Goal: Transaction & Acquisition: Book appointment/travel/reservation

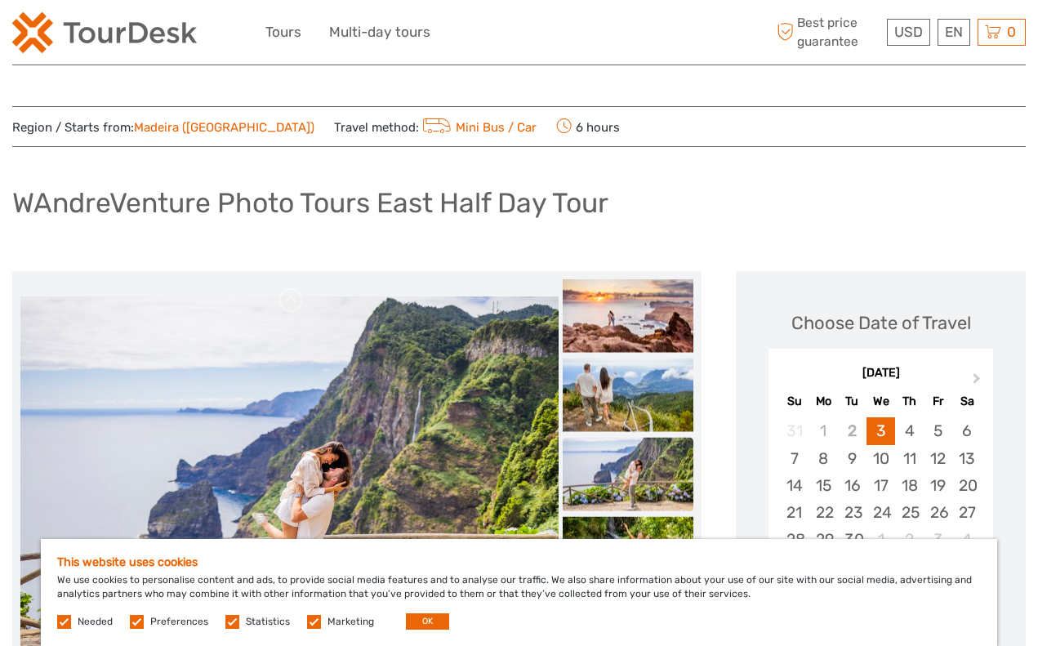
click at [178, 40] on img at bounding box center [104, 32] width 185 height 41
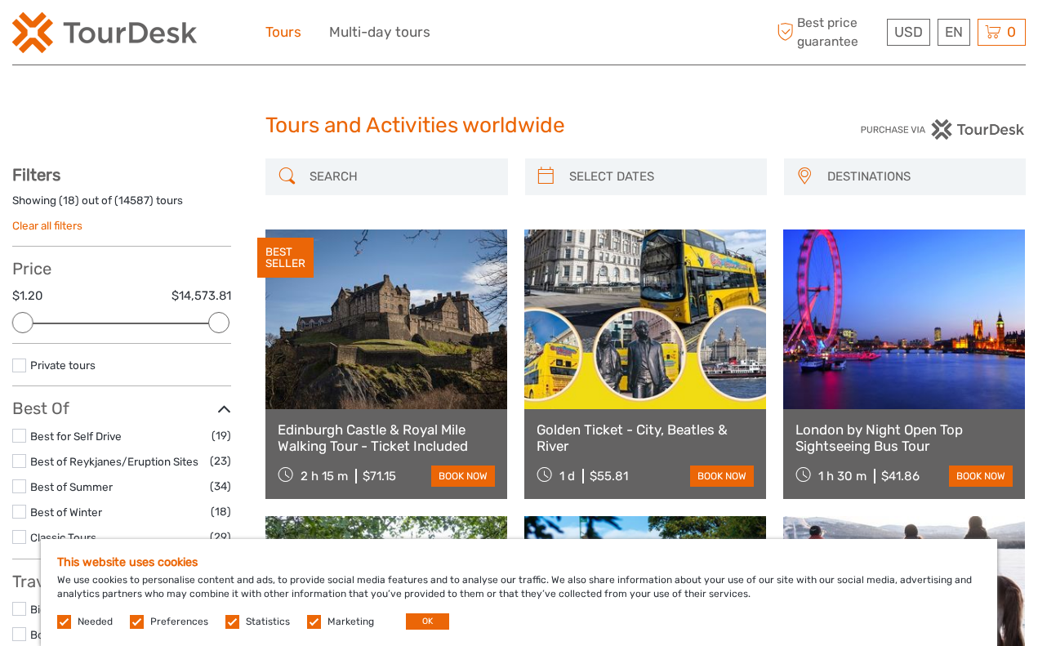
click at [288, 36] on link "Tours" at bounding box center [283, 32] width 36 height 24
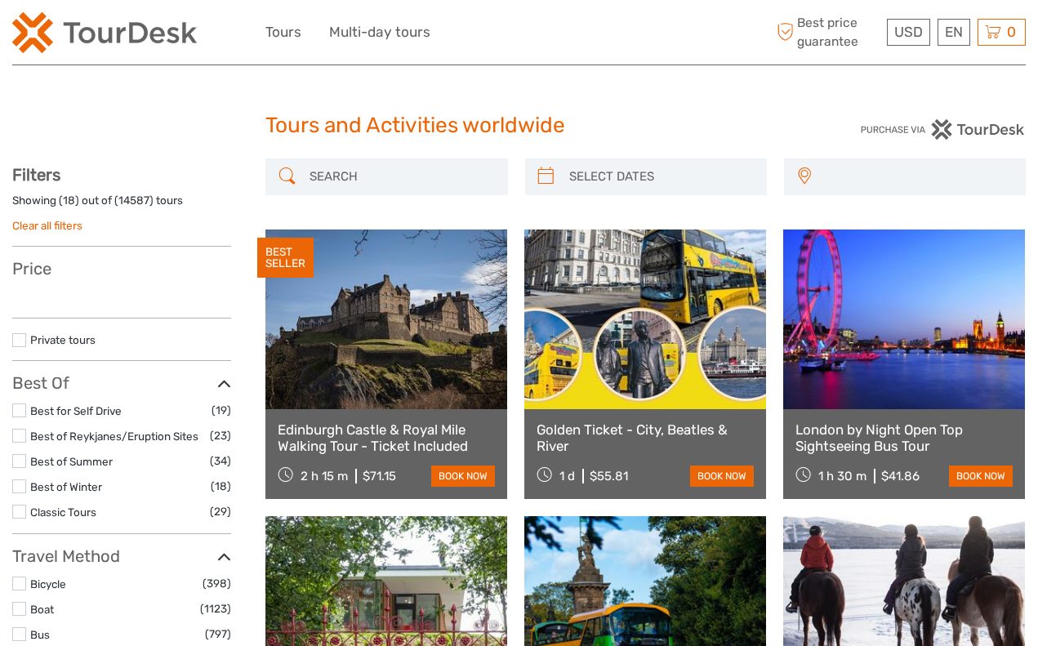
select select
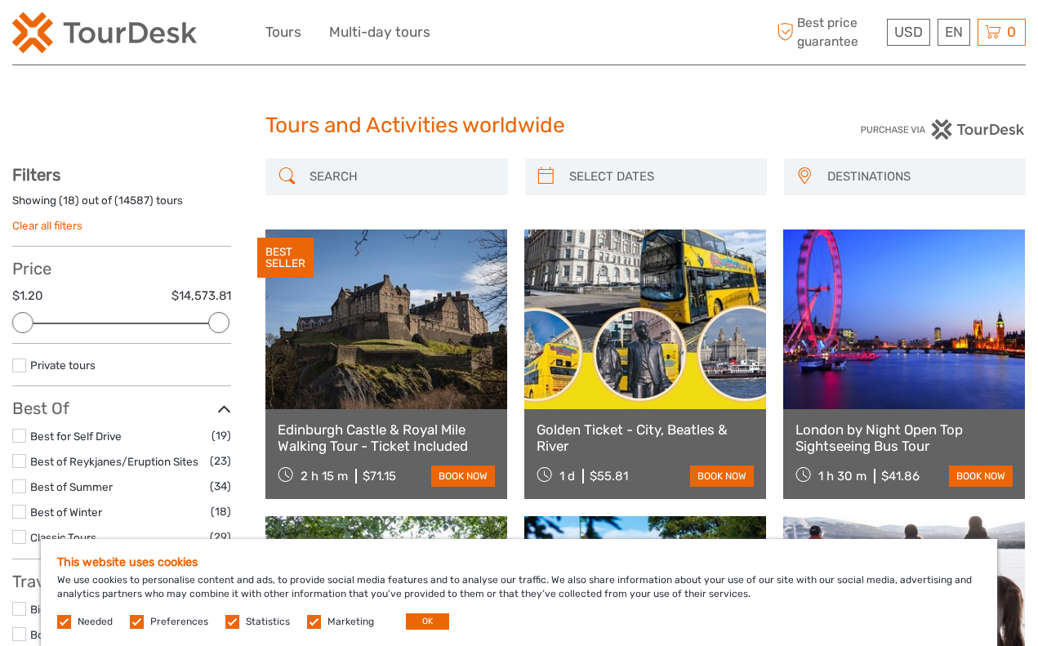
click at [856, 176] on span "DESTINATIONS" at bounding box center [919, 176] width 198 height 27
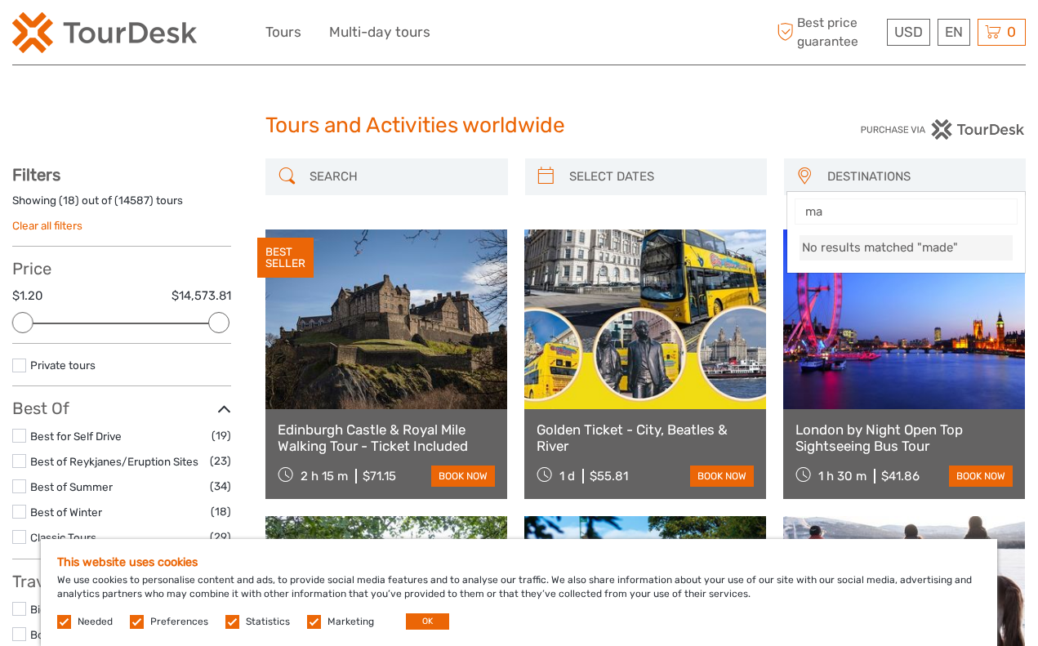
type input "m"
type input "portug"
click at [830, 245] on span "Portugal" at bounding box center [905, 249] width 205 height 17
select select "/Destination/portugal"
select select
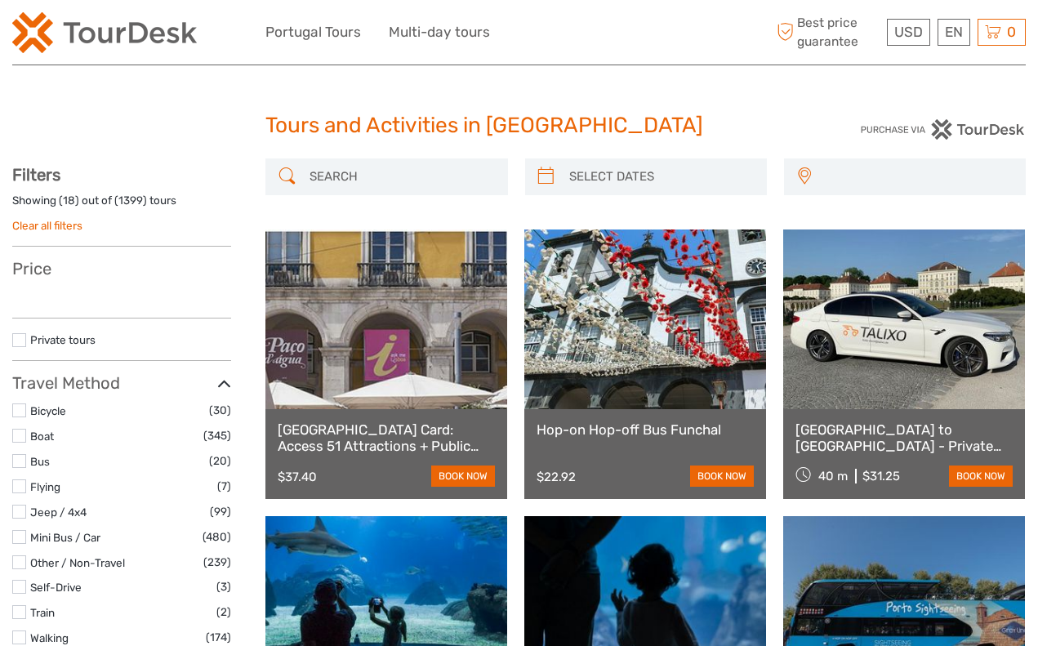
select select
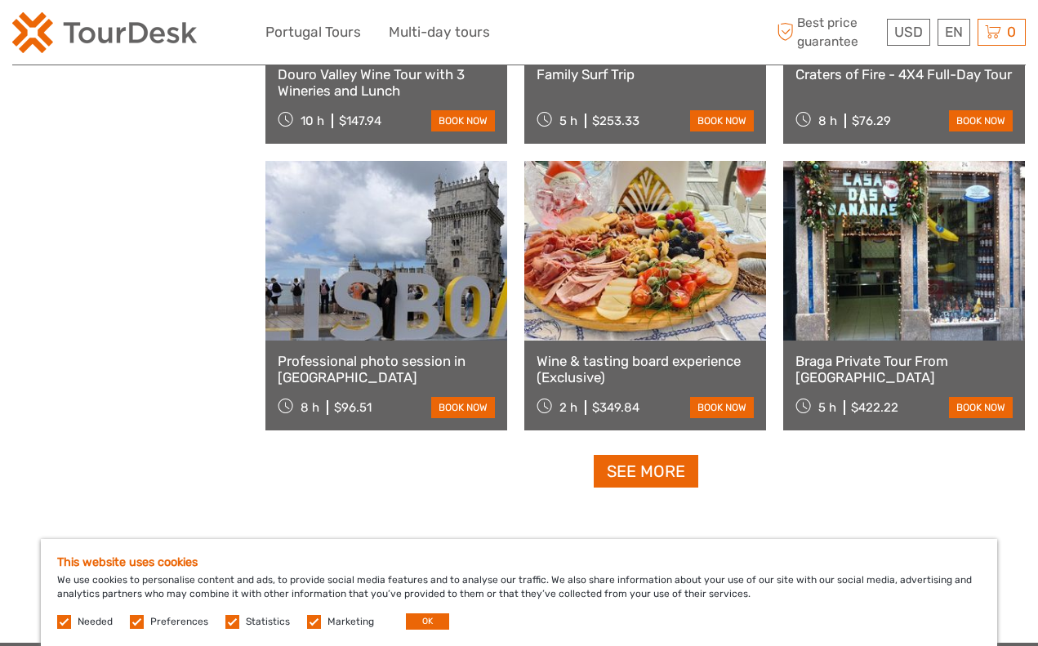
scroll to position [1644, 0]
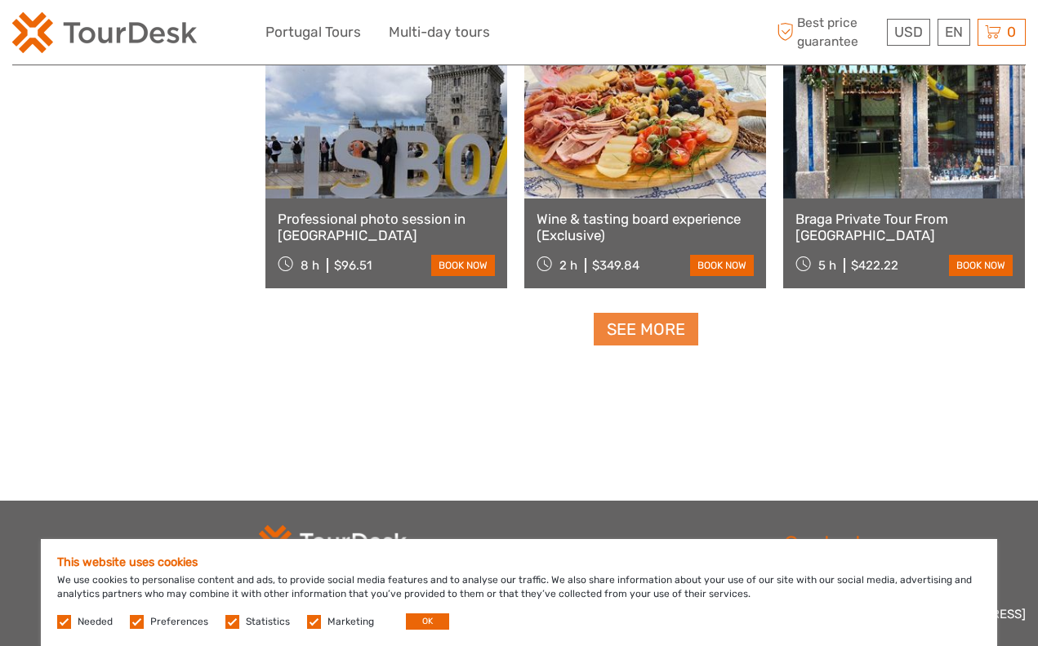
click at [658, 325] on link "See more" at bounding box center [646, 329] width 105 height 33
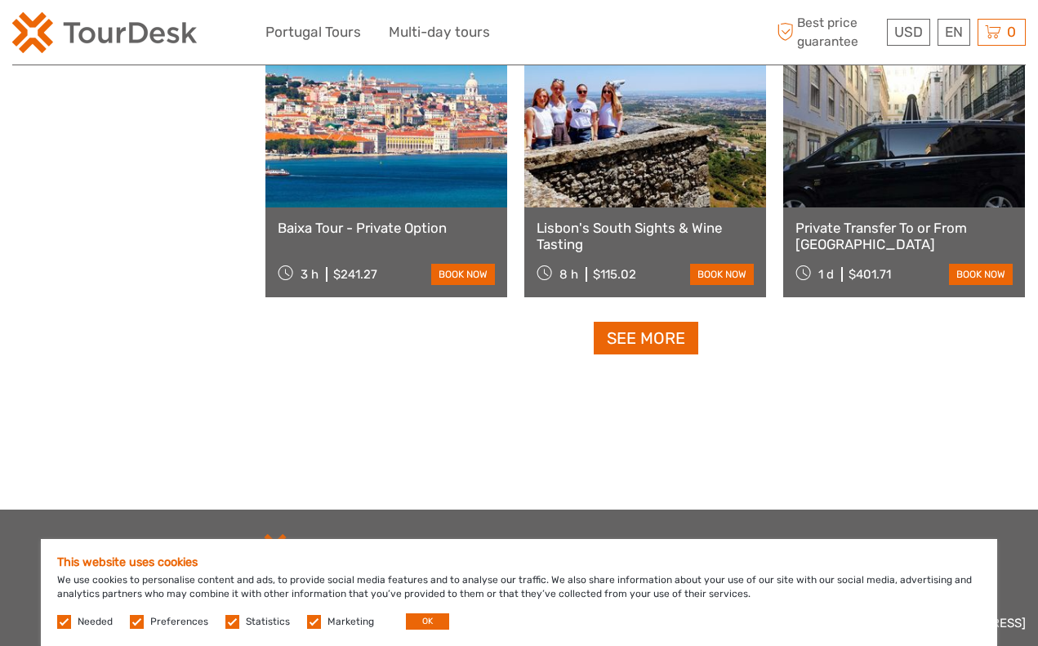
scroll to position [3491, 0]
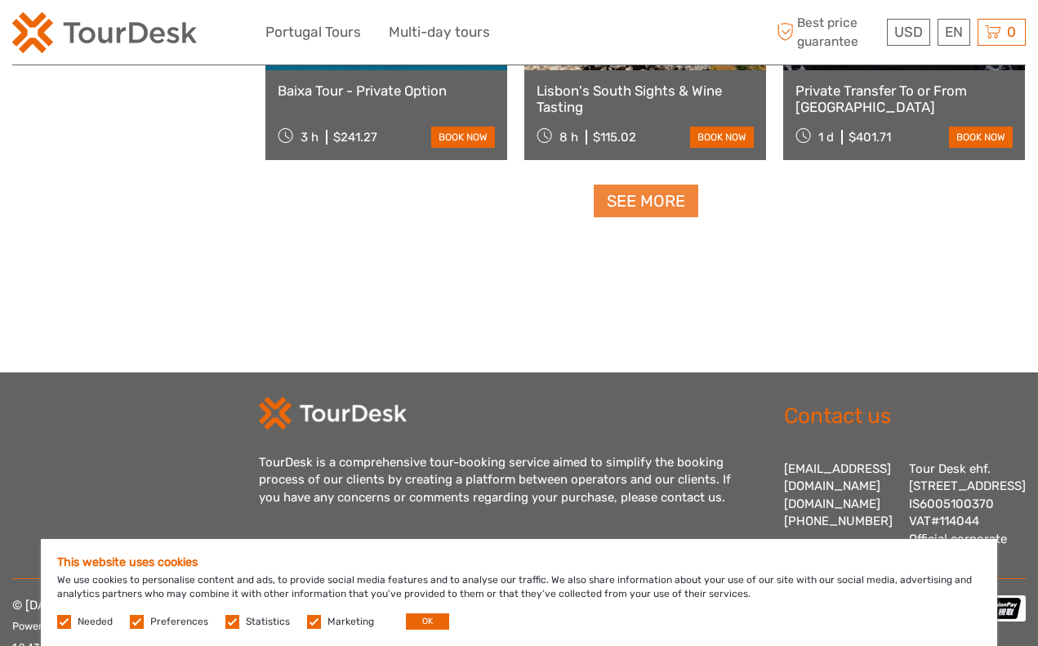
click at [661, 210] on link "See more" at bounding box center [646, 201] width 105 height 33
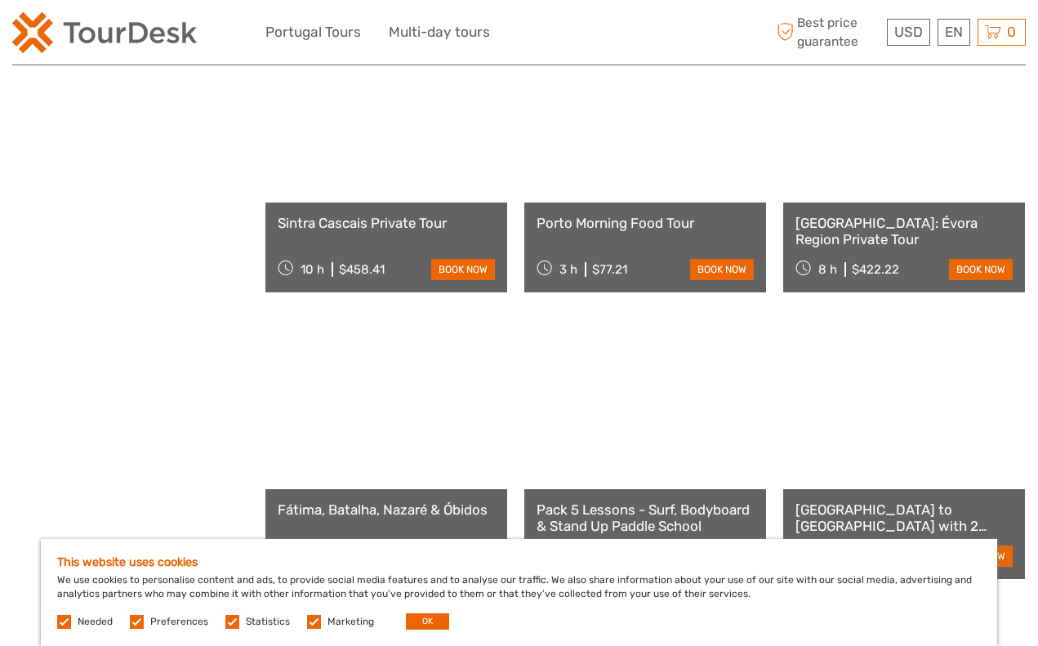
scroll to position [4893, 0]
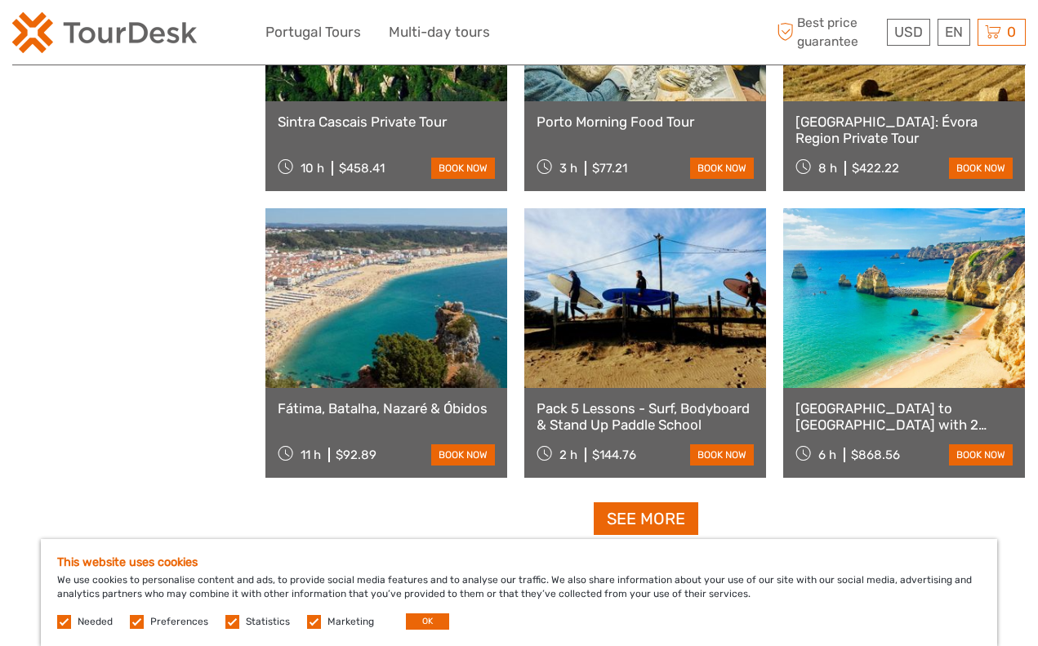
click at [91, 42] on img at bounding box center [104, 32] width 185 height 41
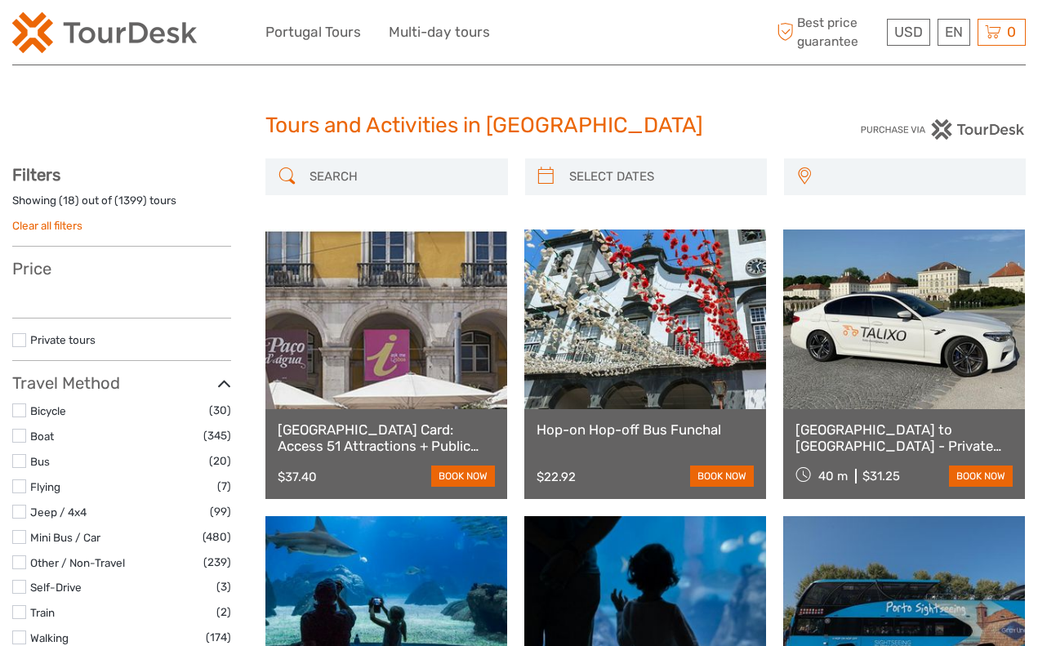
select select
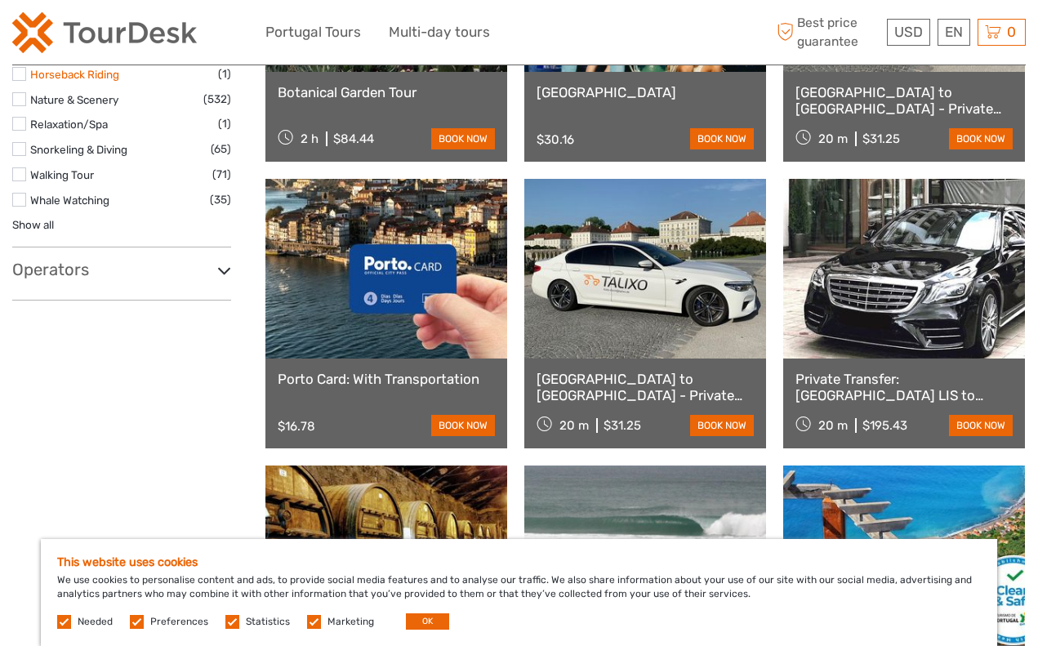
scroll to position [893, 0]
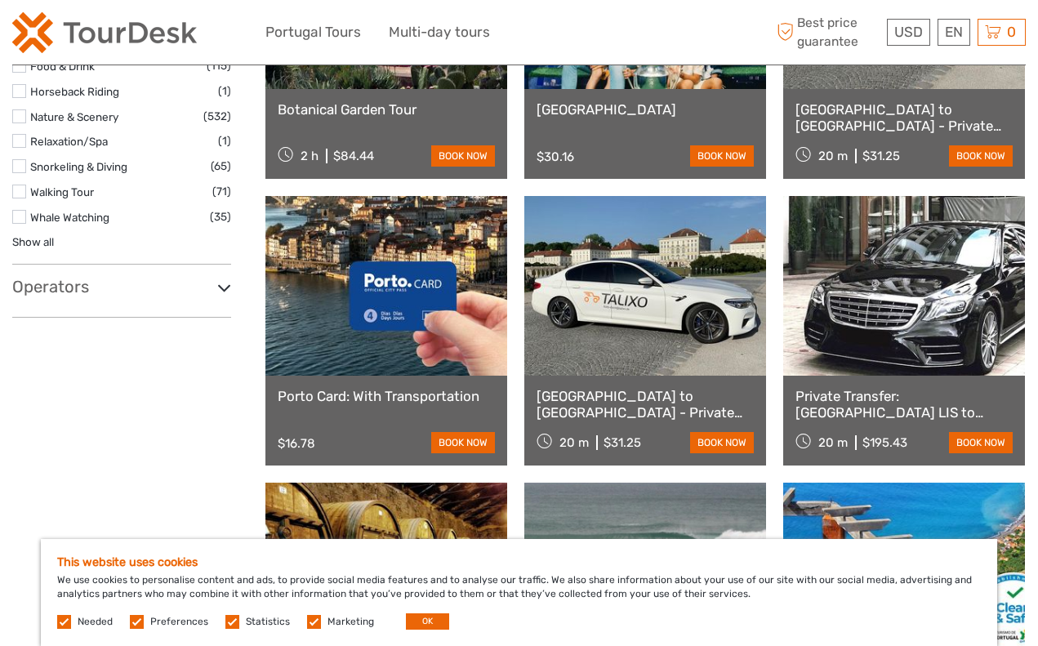
click at [72, 277] on h3 "Operators" at bounding box center [121, 287] width 219 height 20
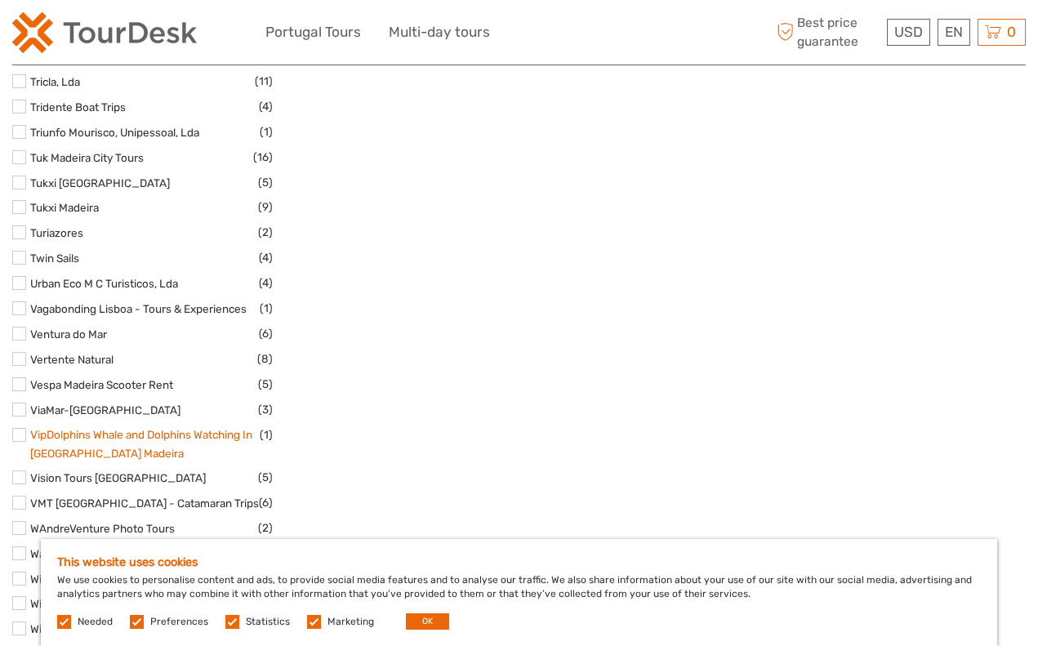
scroll to position [5764, 0]
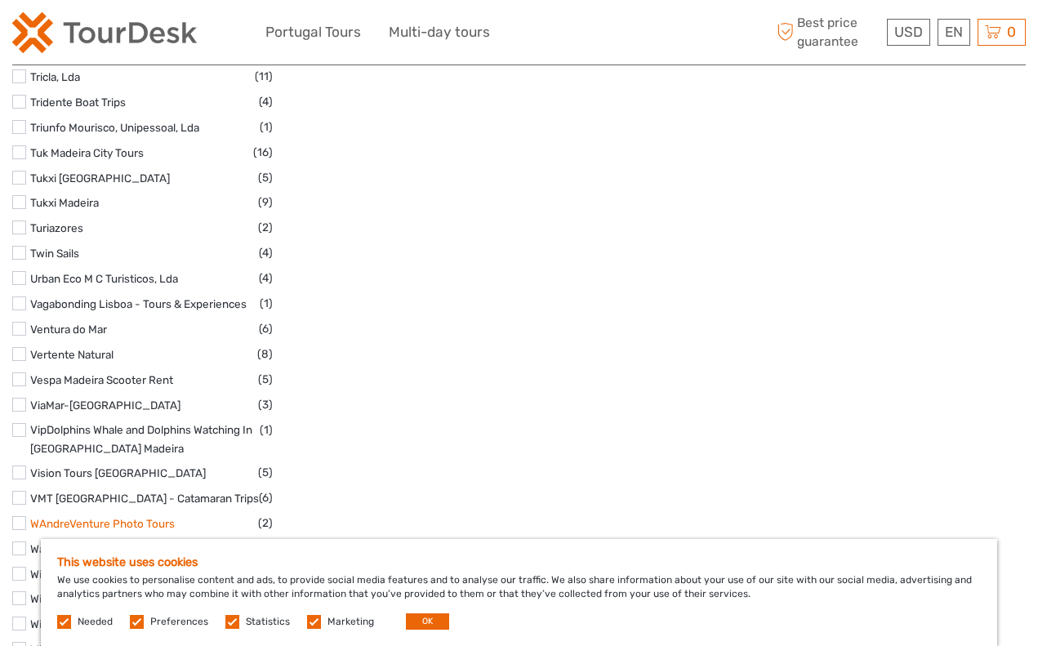
click at [78, 517] on link "WAndreVenture Photo Tours" at bounding box center [102, 523] width 145 height 13
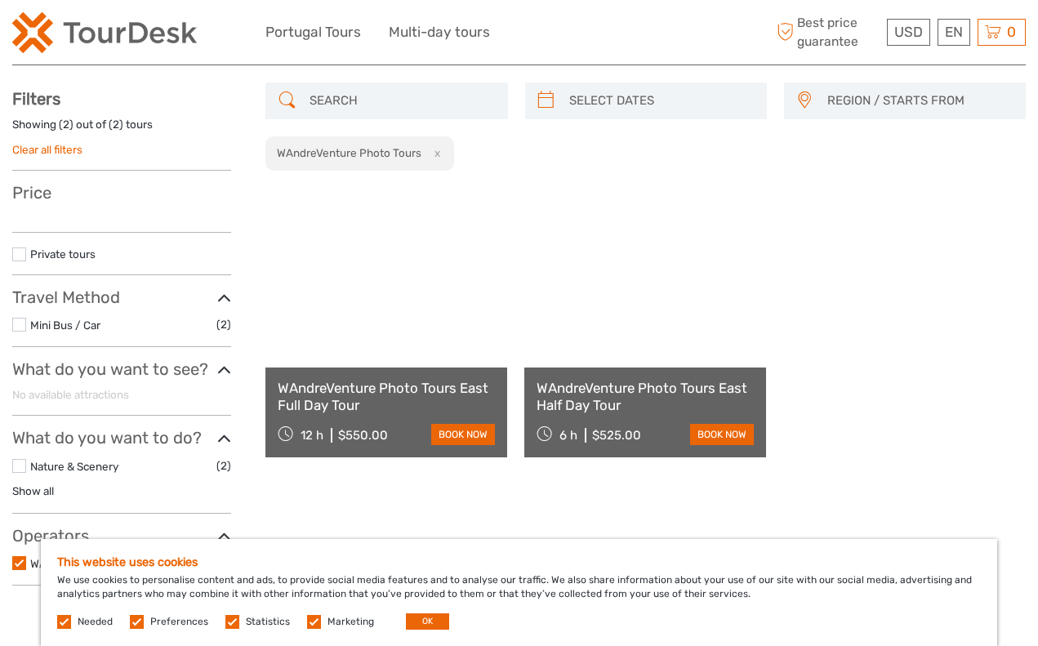
scroll to position [69, 0]
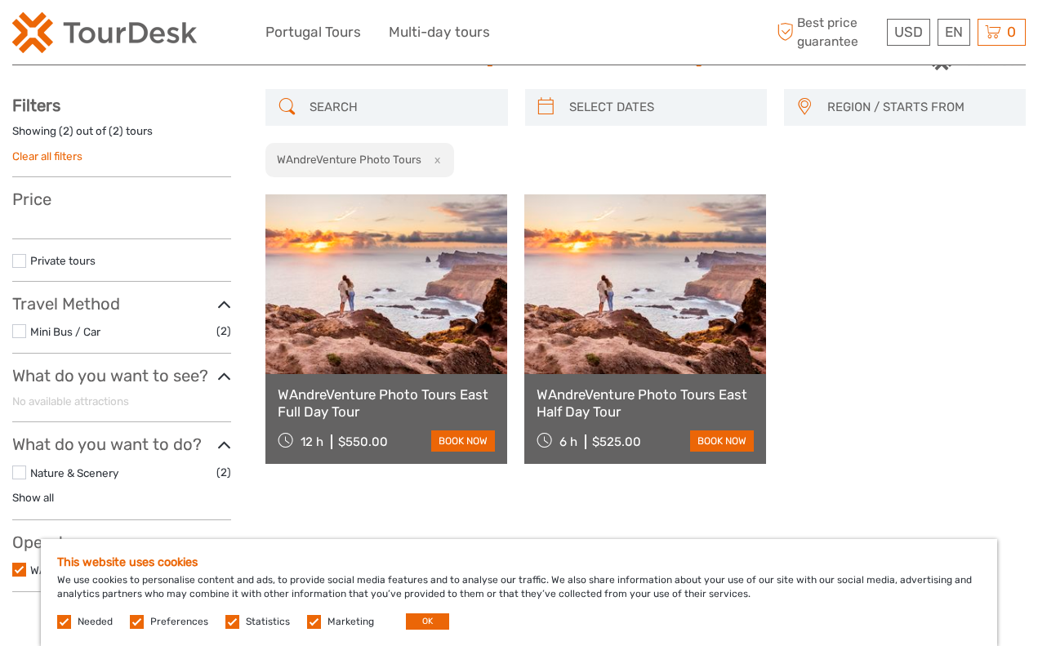
click at [385, 356] on link at bounding box center [386, 284] width 242 height 180
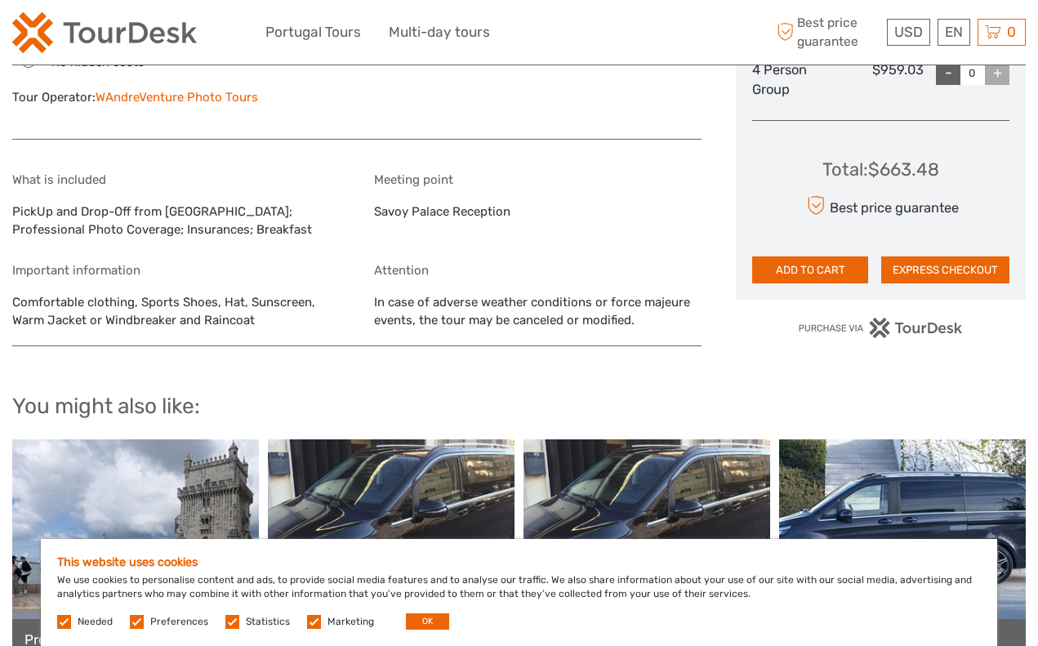
scroll to position [981, 0]
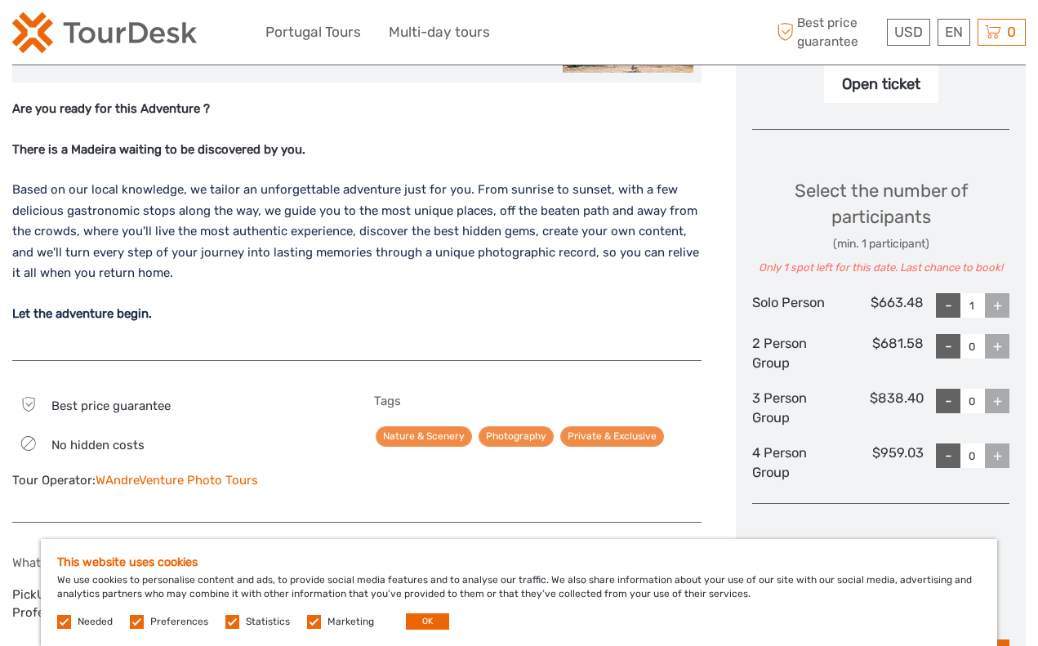
click at [126, 306] on strong "Let the adventure begin." at bounding box center [82, 313] width 140 height 15
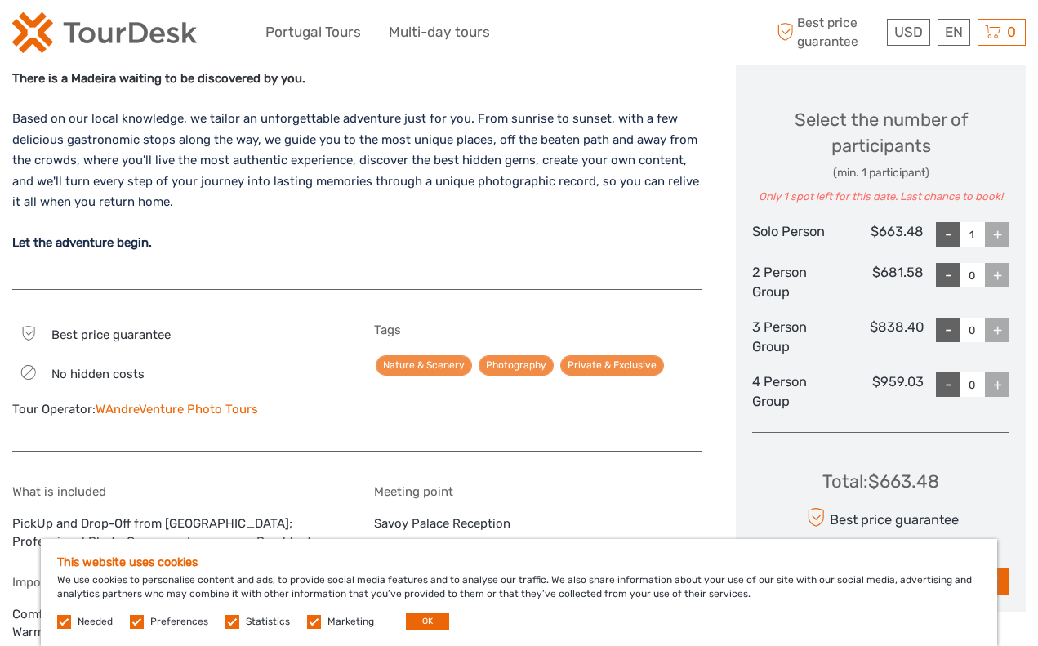
scroll to position [667, 0]
click at [942, 232] on div "-" at bounding box center [948, 235] width 24 height 24
type input "0"
click at [1011, 272] on div "Choose Date of Travel Next Month [DATE] Su Mo Tu We Th Fr Sa 31 1 2 3 4 5 6 7 8…" at bounding box center [881, 114] width 290 height 1021
click at [1005, 272] on div "+" at bounding box center [997, 276] width 24 height 24
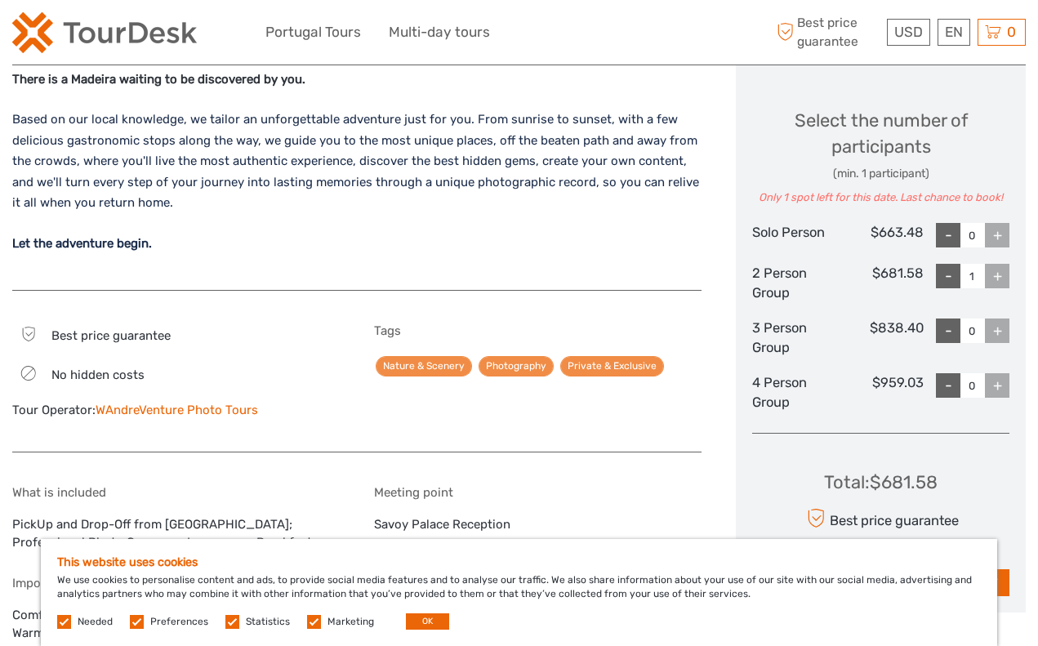
click at [1005, 272] on div "+" at bounding box center [997, 276] width 24 height 24
click at [945, 273] on div "-" at bounding box center [948, 276] width 24 height 24
type input "0"
click at [997, 331] on div "+" at bounding box center [997, 330] width 24 height 24
click at [946, 325] on div "-" at bounding box center [948, 330] width 24 height 24
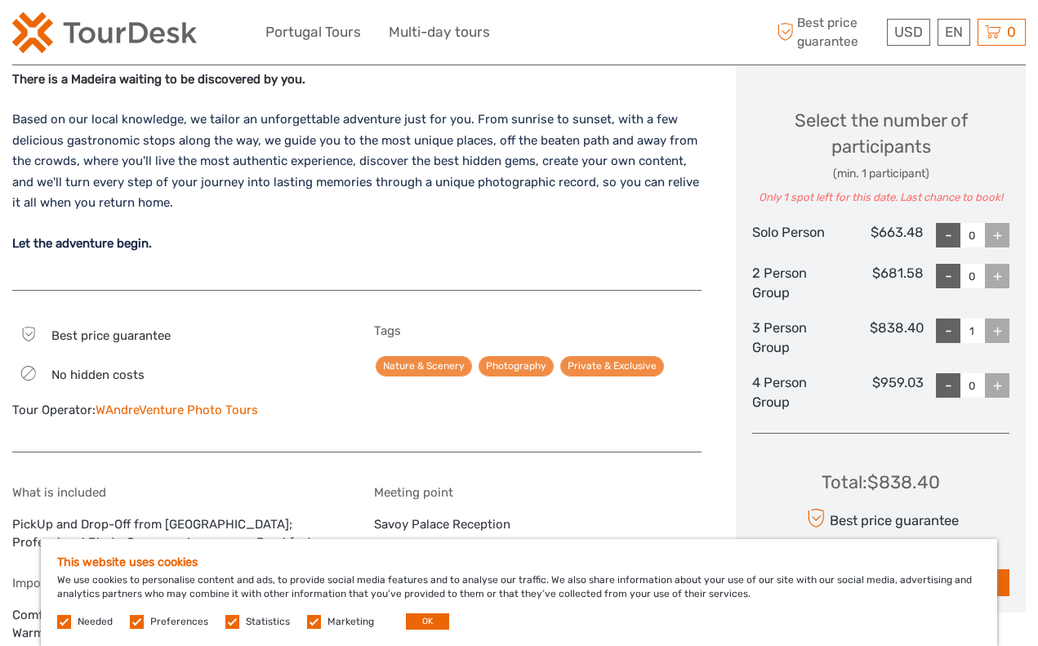
type input "0"
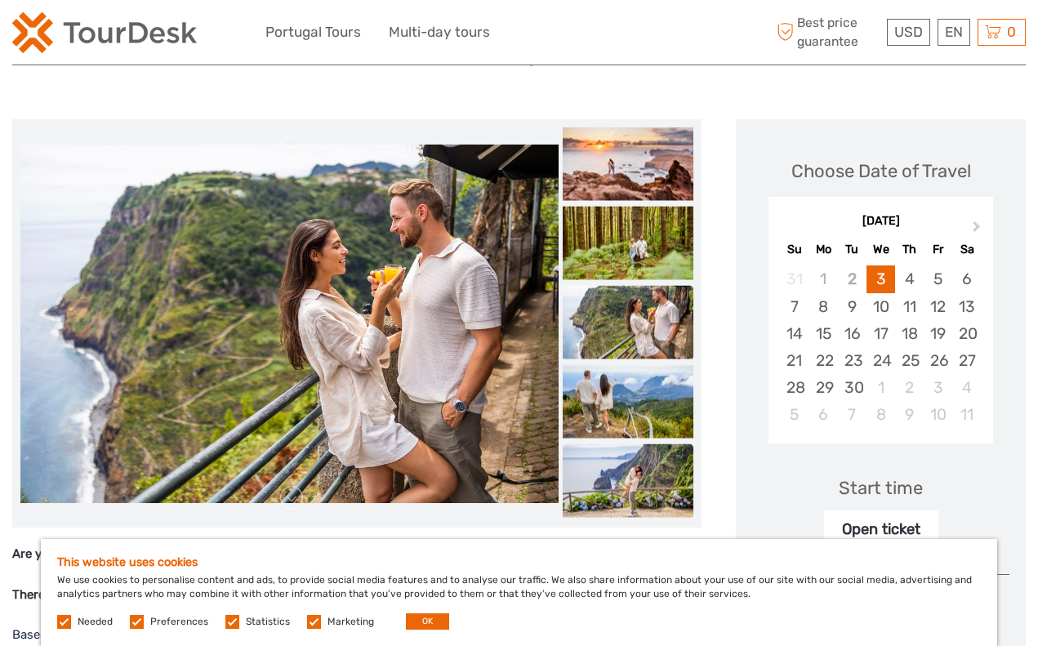
scroll to position [138, 0]
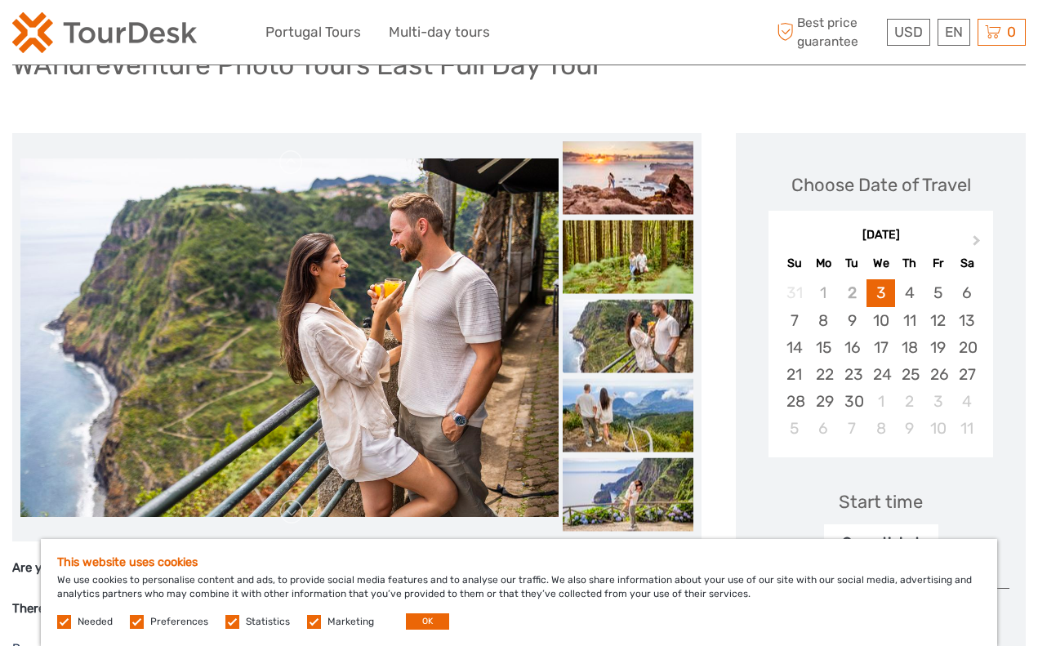
click at [630, 320] on img at bounding box center [628, 336] width 131 height 73
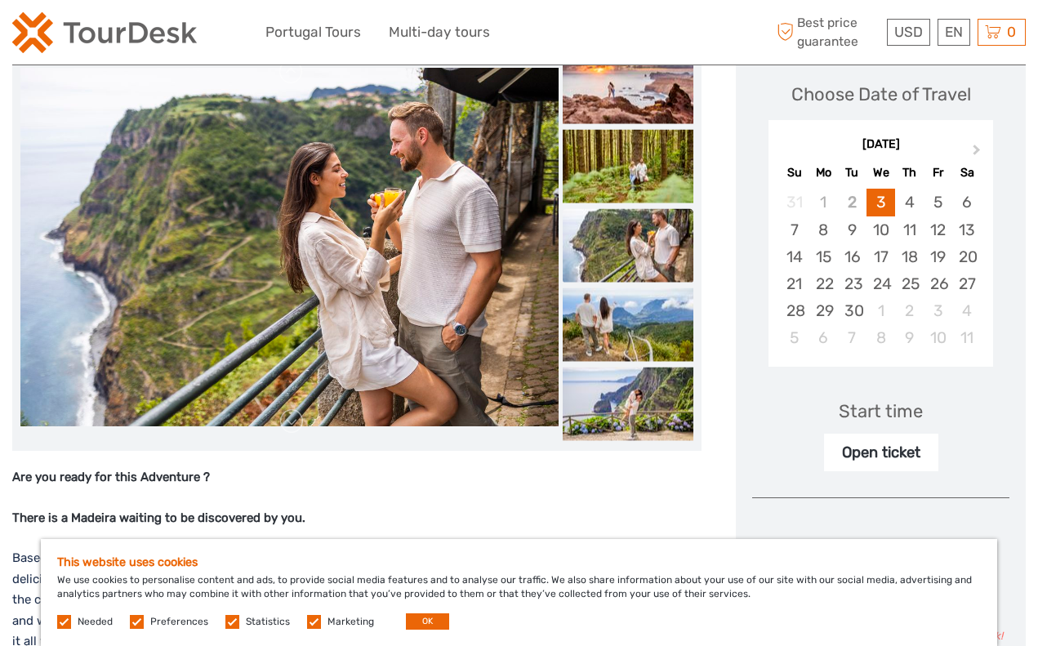
scroll to position [247, 0]
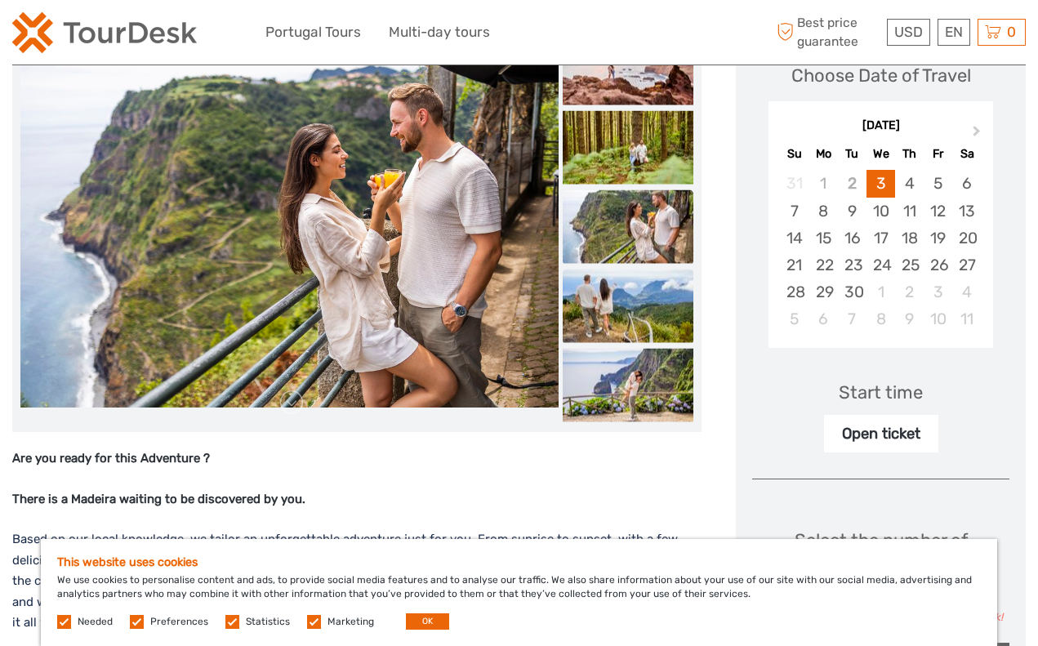
click at [659, 324] on img at bounding box center [628, 305] width 131 height 73
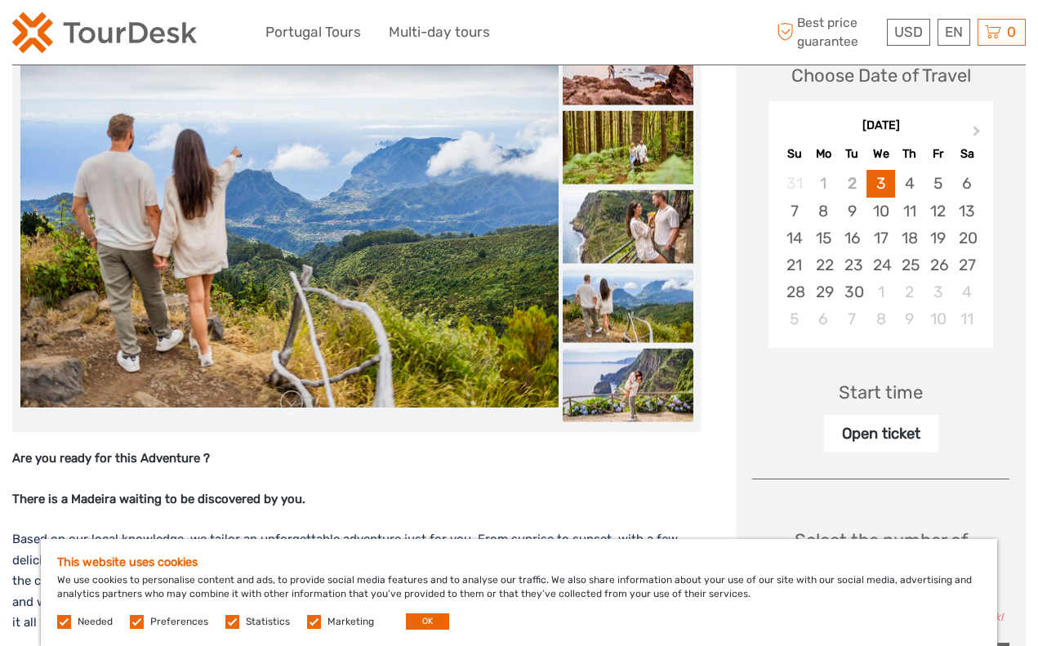
click at [634, 390] on img at bounding box center [628, 385] width 131 height 73
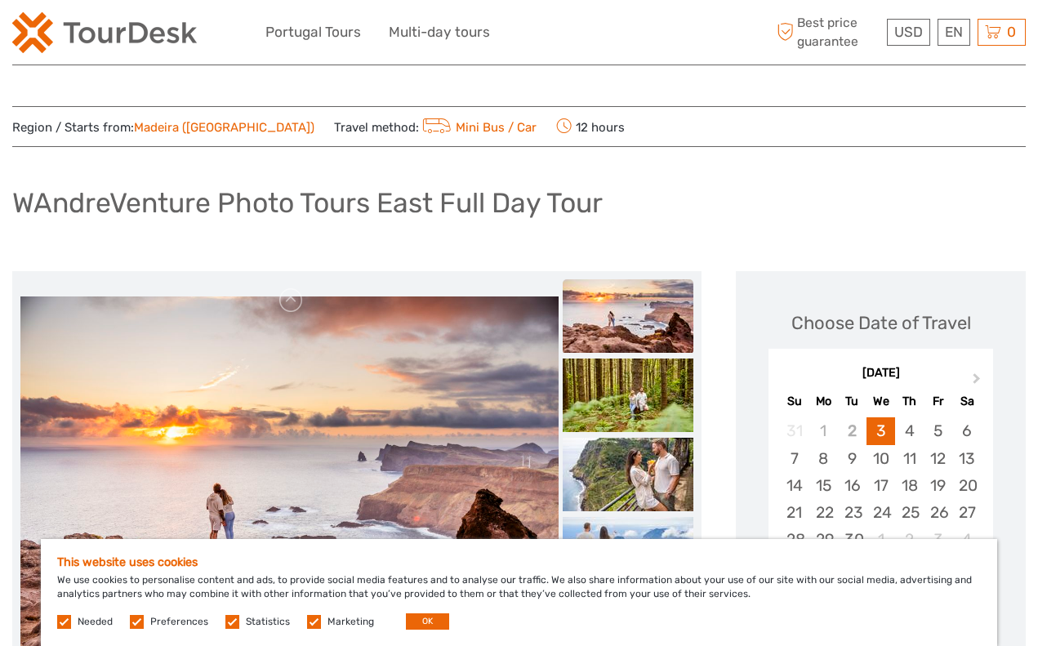
scroll to position [0, 0]
